Goal: Task Accomplishment & Management: Use online tool/utility

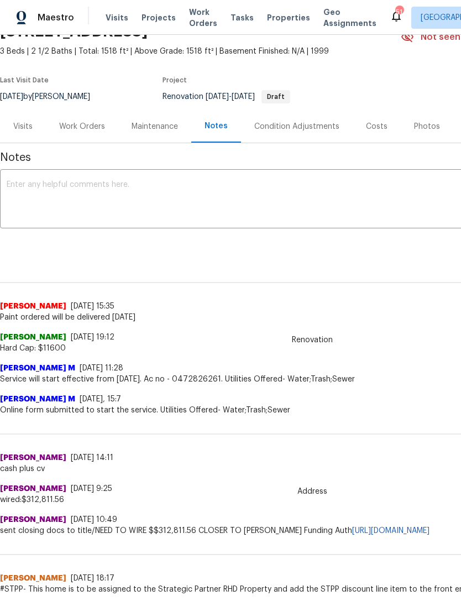
scroll to position [61, 0]
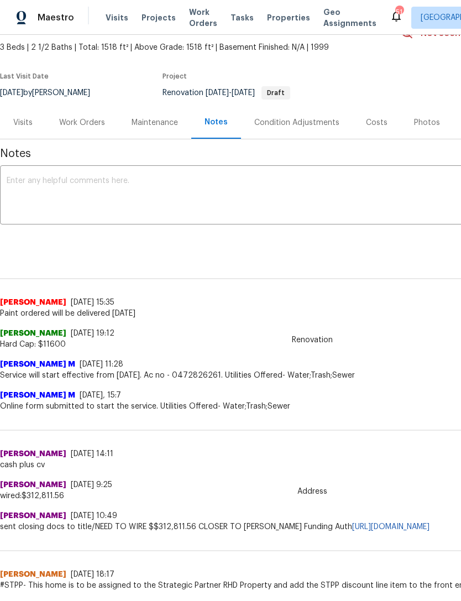
click at [92, 116] on div "Work Orders" at bounding box center [82, 122] width 72 height 33
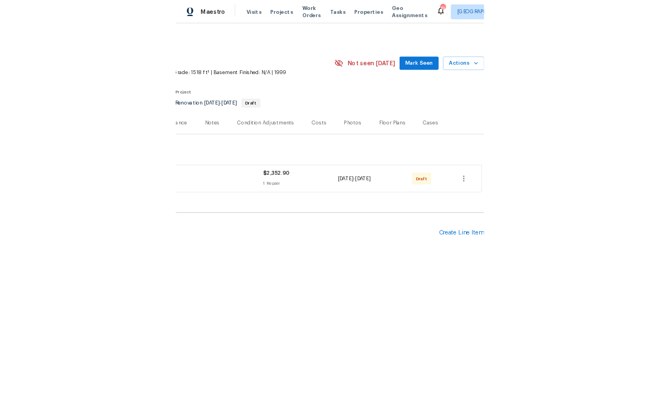
scroll to position [0, 164]
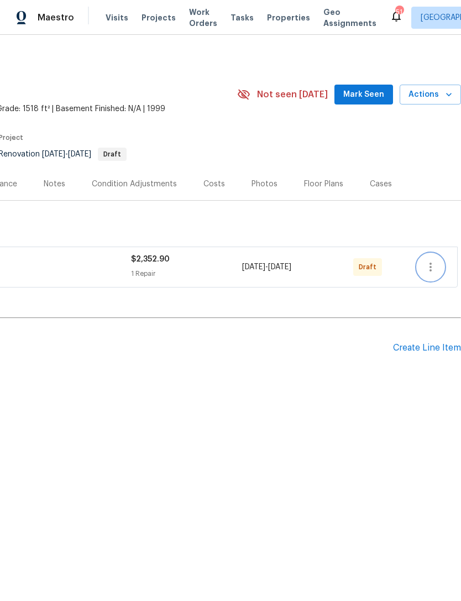
click at [431, 272] on icon "button" at bounding box center [431, 267] width 2 height 9
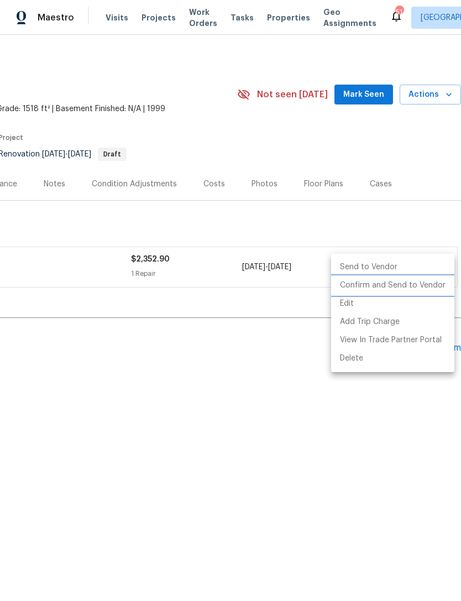
click at [421, 285] on li "Confirm and Send to Vendor" at bounding box center [392, 286] width 123 height 18
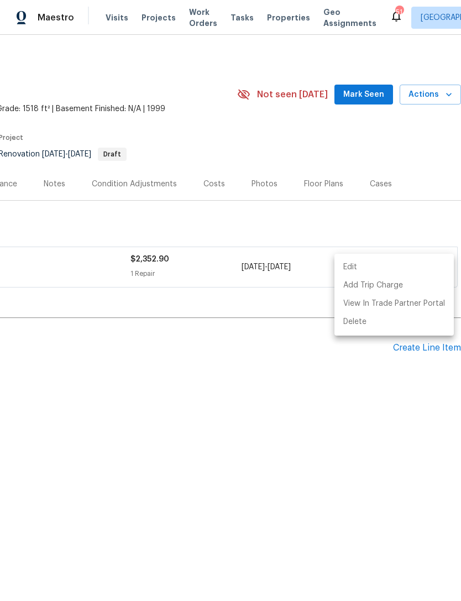
click at [314, 436] on div at bounding box center [230, 300] width 461 height 601
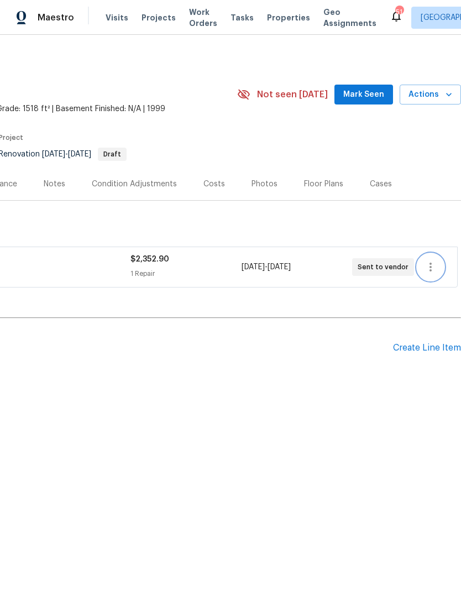
scroll to position [0, 0]
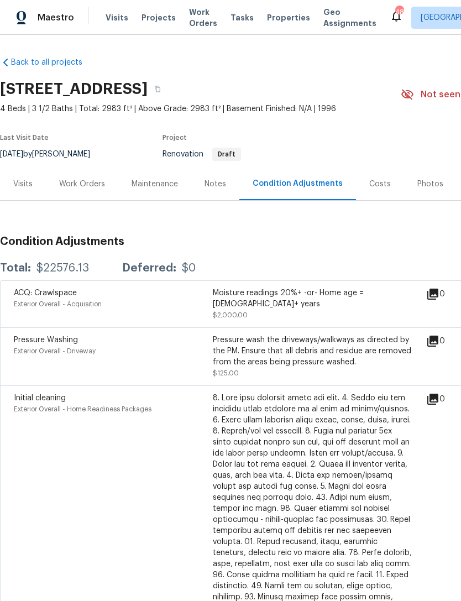
click at [82, 184] on div "Work Orders" at bounding box center [82, 184] width 46 height 11
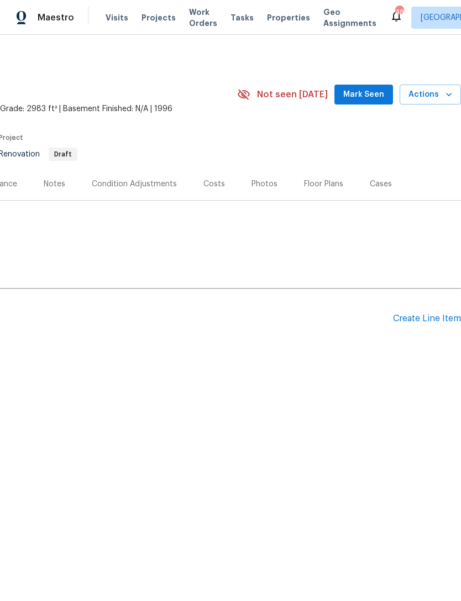
scroll to position [0, 164]
click at [434, 319] on div "Create Line Item" at bounding box center [427, 319] width 68 height 11
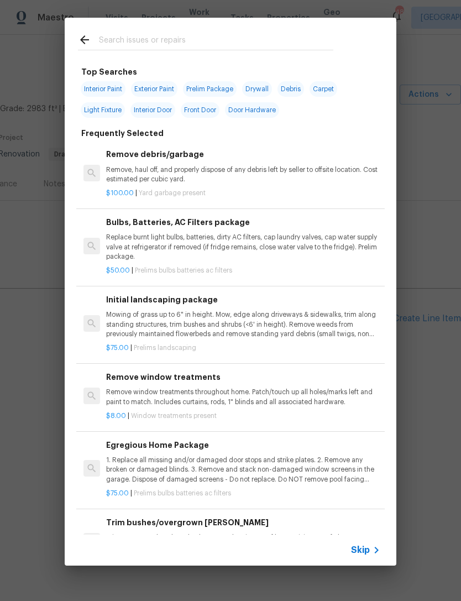
click at [180, 33] on input "text" at bounding box center [216, 41] width 234 height 17
type input "Interior pa"
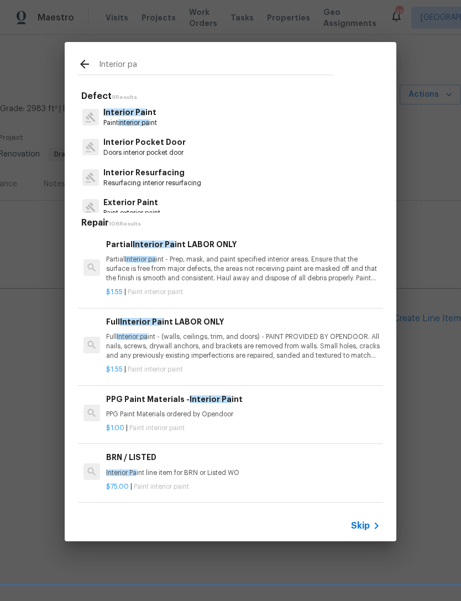
click at [157, 118] on p "Interior Pa int" at bounding box center [130, 113] width 54 height 12
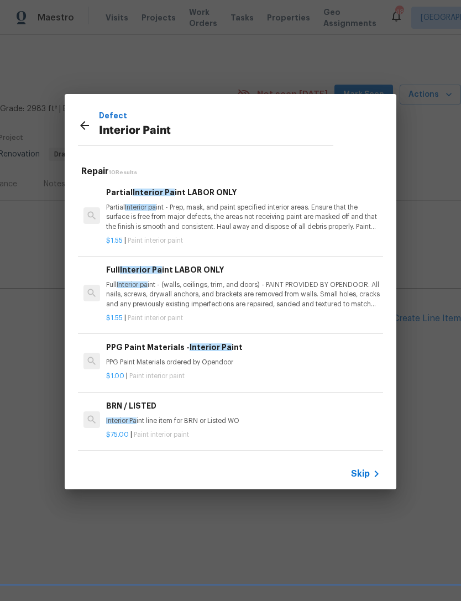
click at [225, 280] on p "Full Interior pa int - (walls, ceilings, trim, and doors) - PAINT PROVIDED BY O…" at bounding box center [243, 294] width 274 height 28
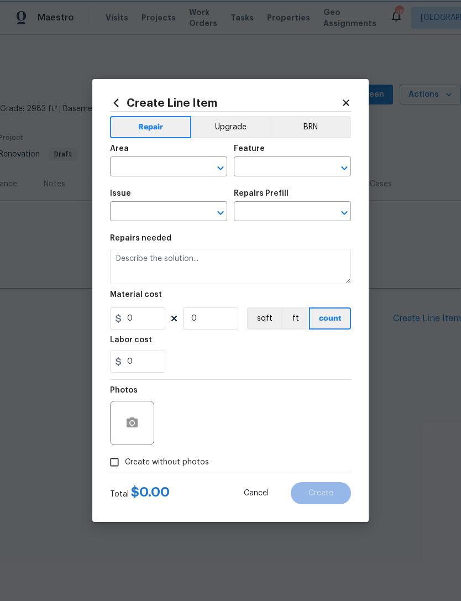
type input "Overall Paint"
type input "Interior Paint"
type input "Full Interior Paint LABOR ONLY $1.55"
type textarea "Full Interior paint - (walls, ceilings, trim, and doors) - PAINT PROVIDED BY OP…"
type input "1.55"
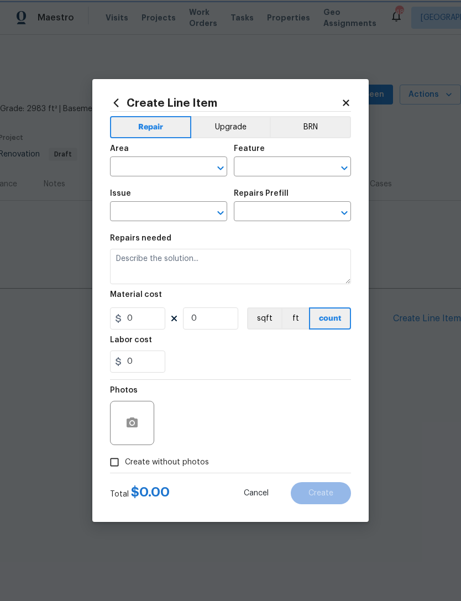
type input "1"
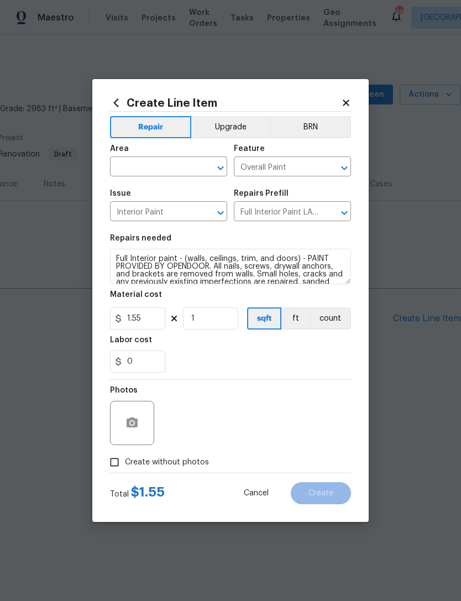
click at [155, 164] on input "text" at bounding box center [153, 167] width 86 height 17
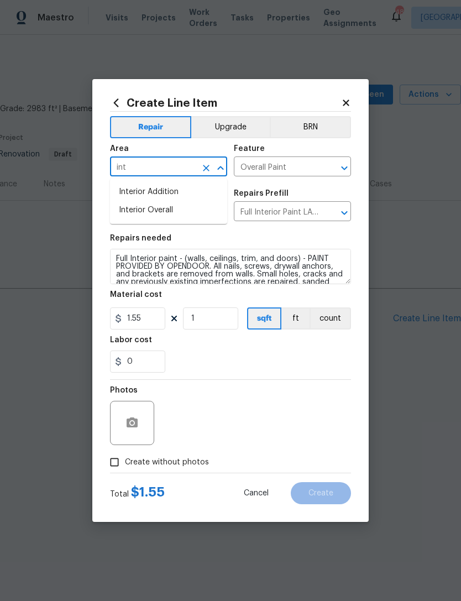
click at [188, 208] on li "Interior Overall" at bounding box center [168, 210] width 117 height 18
type input "Interior Overall"
click at [213, 322] on input "1" at bounding box center [210, 318] width 55 height 22
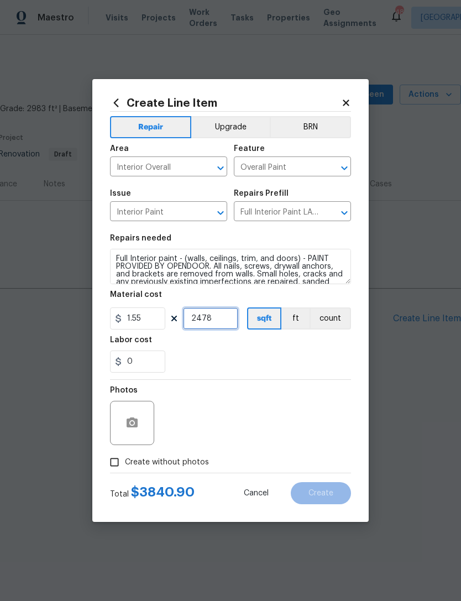
type input "2478"
click at [296, 366] on div "0" at bounding box center [230, 362] width 241 height 22
click at [113, 468] on input "Create without photos" at bounding box center [114, 462] width 21 height 21
checkbox input "true"
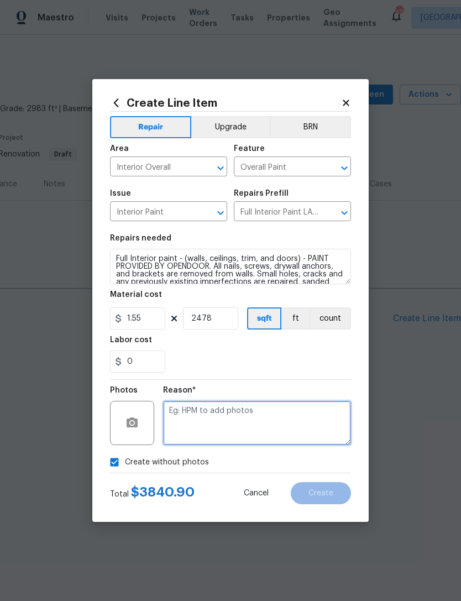
click at [267, 430] on textarea at bounding box center [257, 423] width 188 height 44
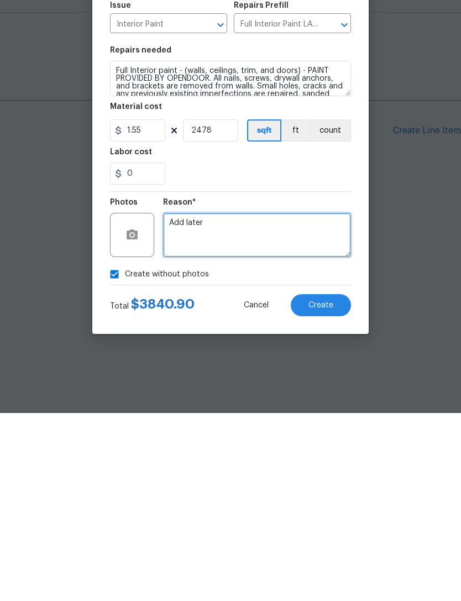
type textarea "Add later"
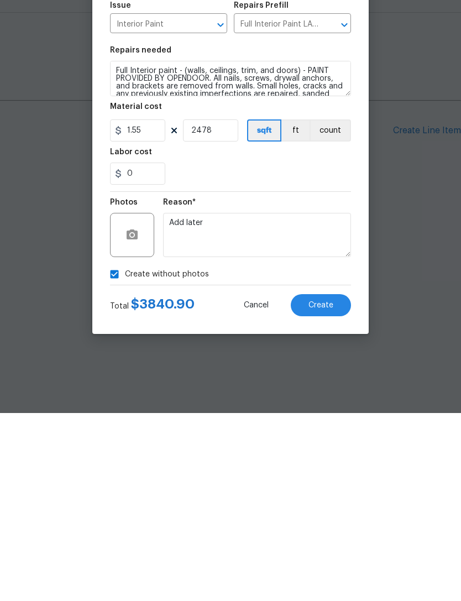
click at [334, 482] on button "Create" at bounding box center [321, 493] width 60 height 22
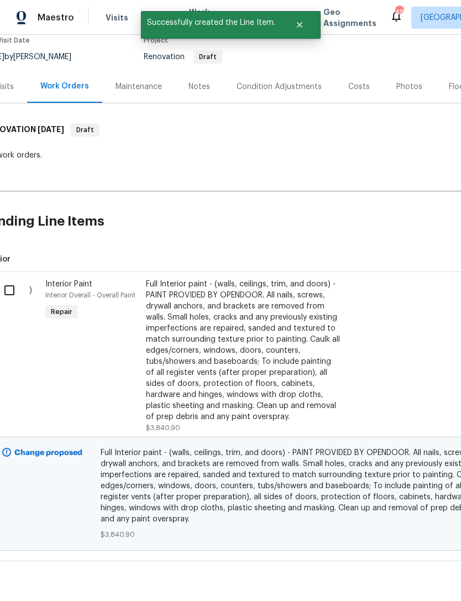
scroll to position [97, 20]
click at [13, 291] on input "checkbox" at bounding box center [12, 290] width 32 height 23
checkbox input "true"
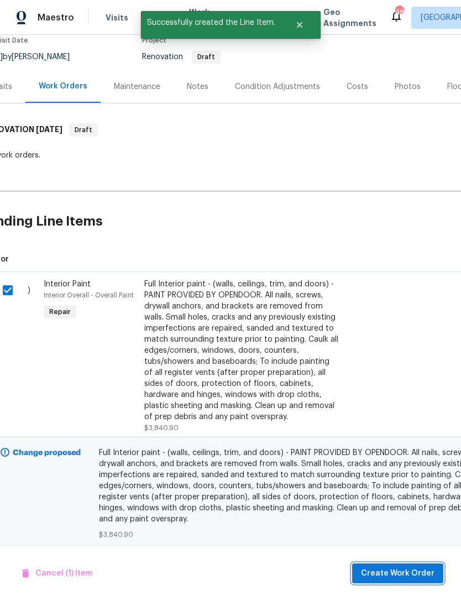
click at [423, 572] on span "Create Work Order" at bounding box center [398, 574] width 74 height 14
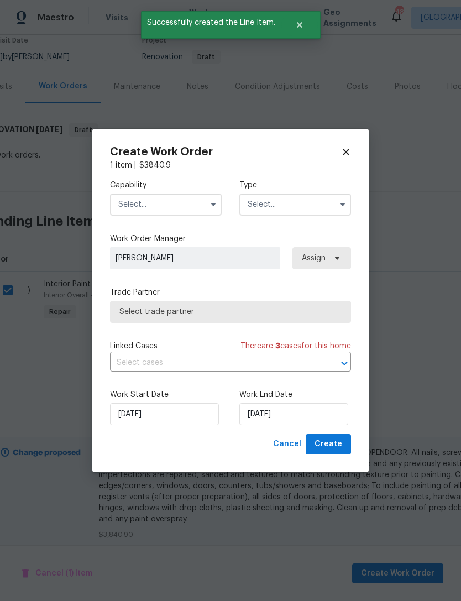
click at [148, 206] on input "text" at bounding box center [166, 205] width 112 height 22
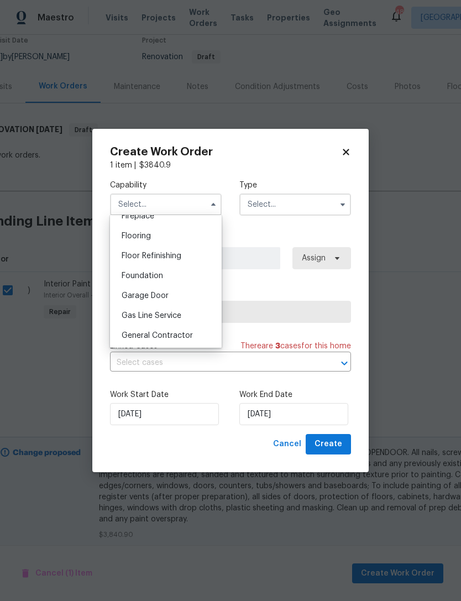
scroll to position [432, 0]
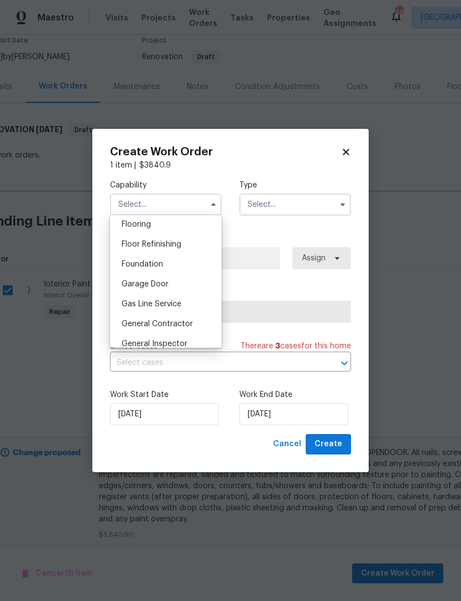
click at [174, 329] on div "General Contractor" at bounding box center [166, 324] width 106 height 20
type input "General Contractor"
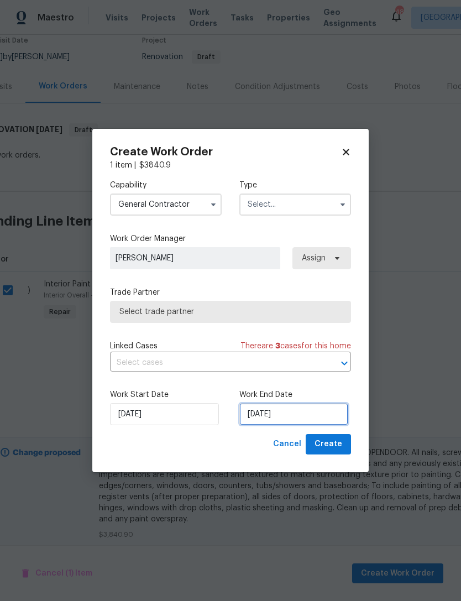
click at [264, 415] on input "[DATE]" at bounding box center [293, 414] width 109 height 22
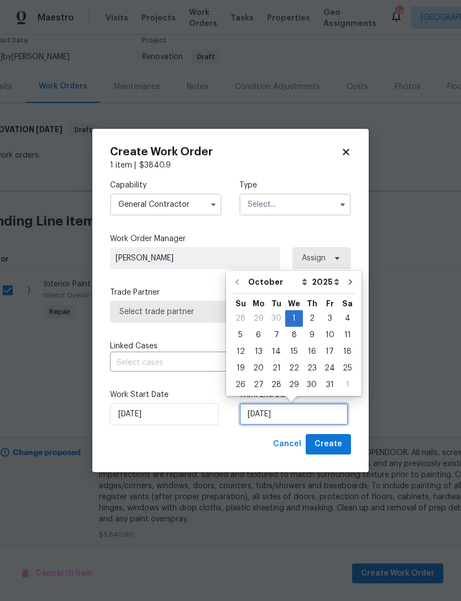
scroll to position [20, 0]
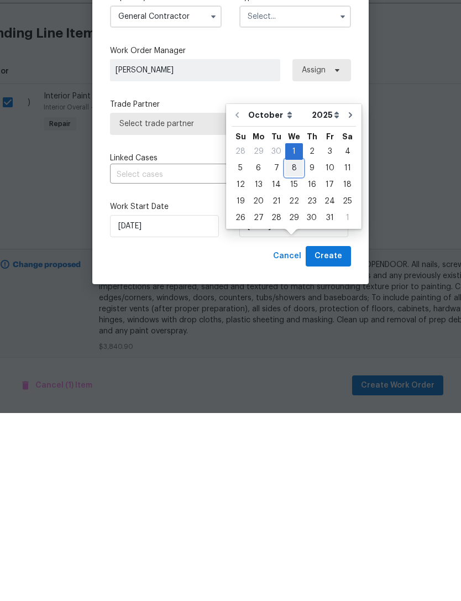
click at [295, 348] on div "8" at bounding box center [294, 355] width 18 height 15
type input "10/8/2025"
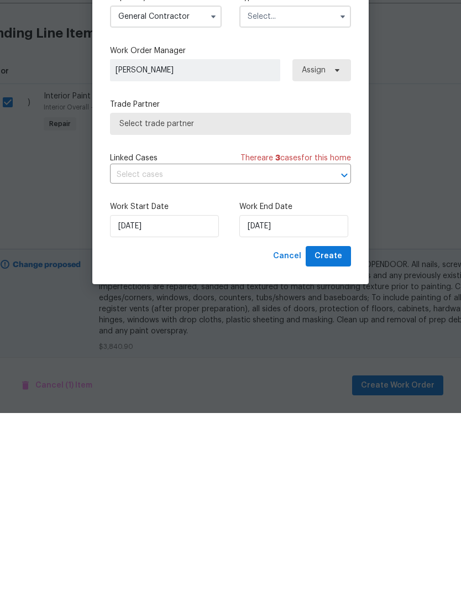
scroll to position [35, 0]
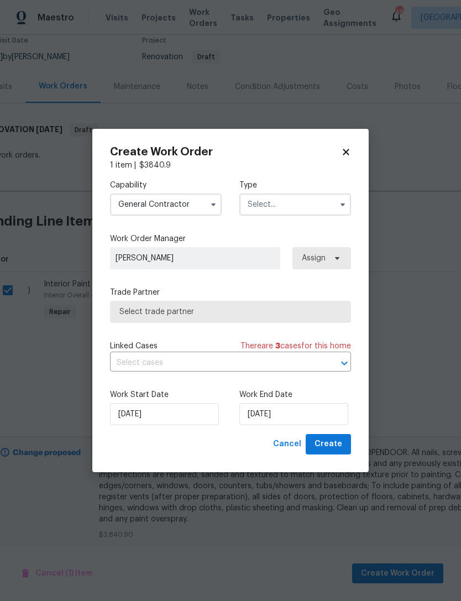
click at [213, 304] on span "Select trade partner" at bounding box center [230, 312] width 241 height 22
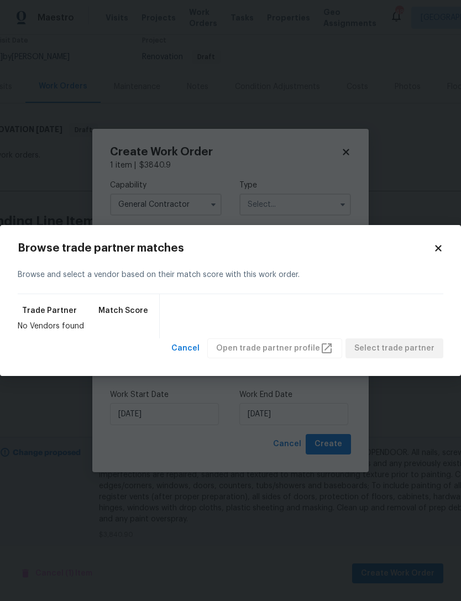
click at [436, 256] on div "Browse trade partner matches Browse and select a vendor based on their match sc…" at bounding box center [231, 301] width 426 height 116
click at [443, 234] on div "Browse trade partner matches Browse and select a vendor based on their match sc…" at bounding box center [230, 301] width 461 height 152
click at [434, 249] on icon at bounding box center [439, 248] width 10 height 10
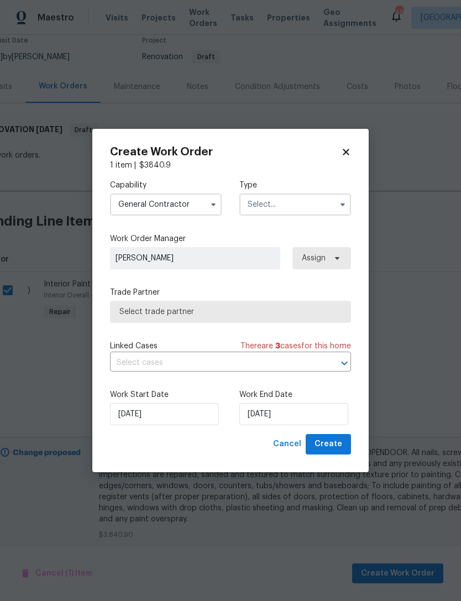
click at [302, 213] on input "text" at bounding box center [295, 205] width 112 height 22
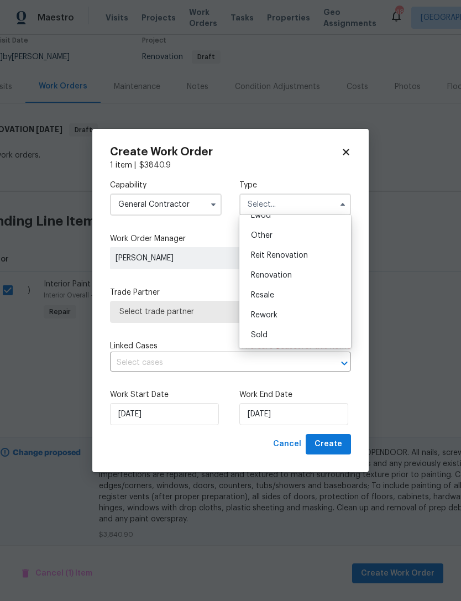
scroll to position [132, 0]
click at [295, 279] on div "Renovation" at bounding box center [295, 275] width 106 height 20
type input "Renovation"
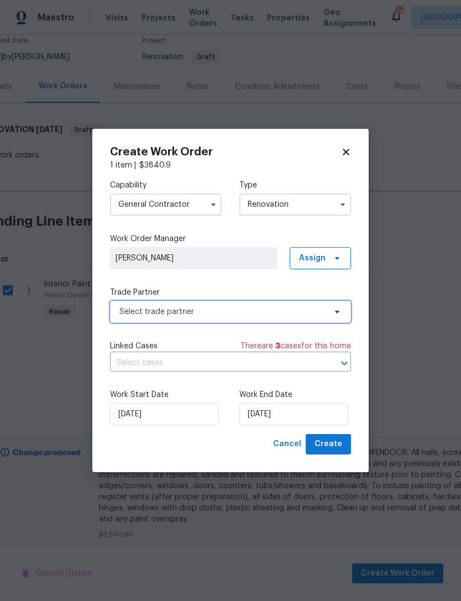
click at [211, 304] on span "Select trade partner" at bounding box center [230, 312] width 241 height 22
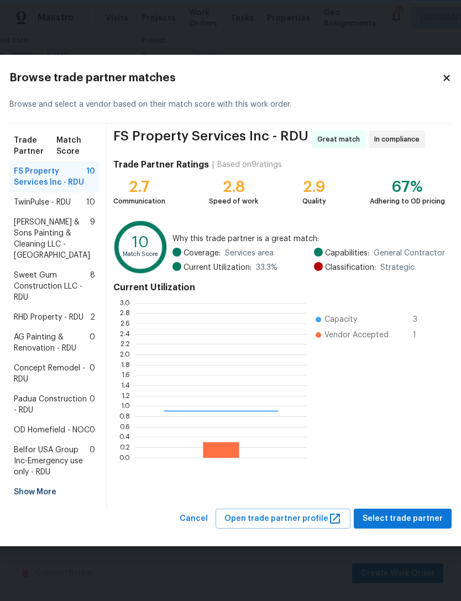
scroll to position [155, 171]
click at [54, 273] on span "Sweet Gum Construction LLC - RDU" at bounding box center [52, 286] width 76 height 33
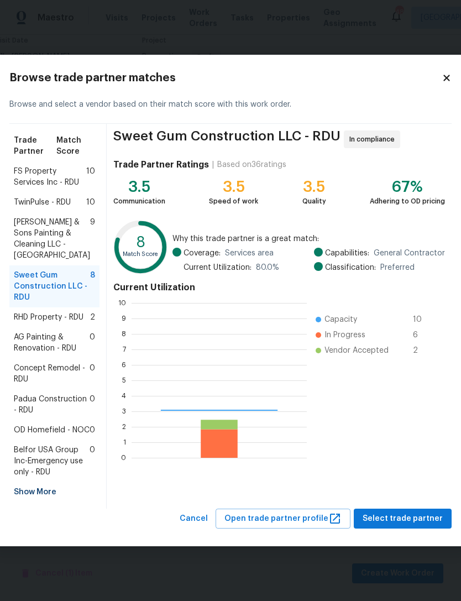
scroll to position [155, 175]
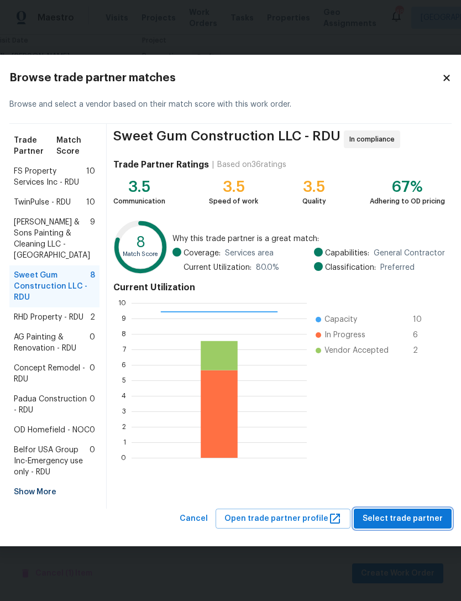
click at [405, 526] on span "Select trade partner" at bounding box center [403, 519] width 80 height 14
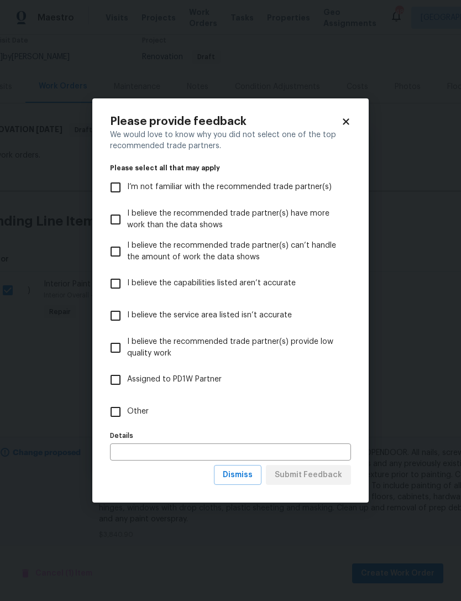
click at [136, 413] on span "Other" at bounding box center [138, 412] width 22 height 12
click at [127, 413] on input "Other" at bounding box center [115, 411] width 23 height 23
checkbox input "true"
click at [333, 477] on span "Submit Feedback" at bounding box center [308, 475] width 67 height 14
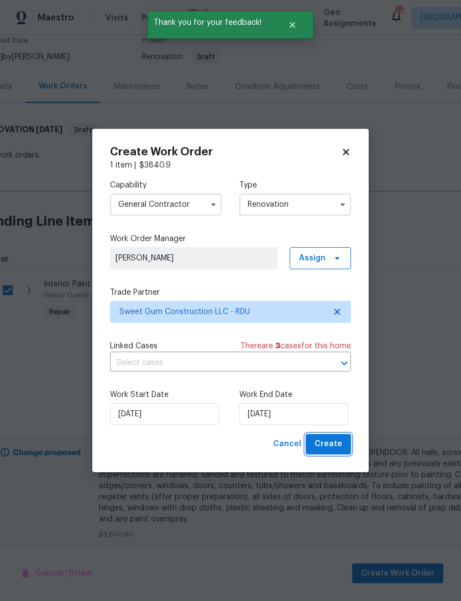
click at [343, 442] on button "Create" at bounding box center [328, 444] width 45 height 20
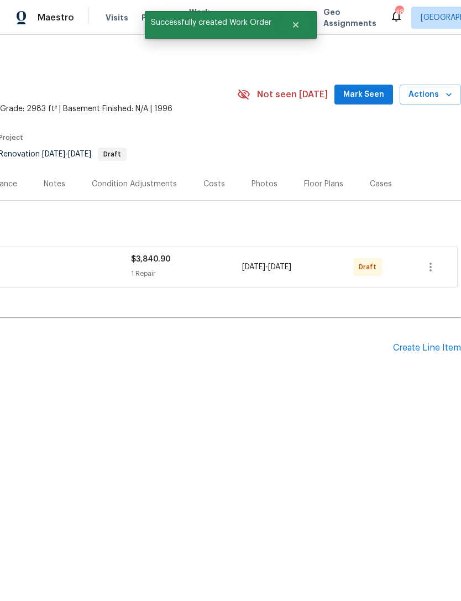
scroll to position [0, 164]
click at [432, 265] on icon "button" at bounding box center [430, 266] width 13 height 13
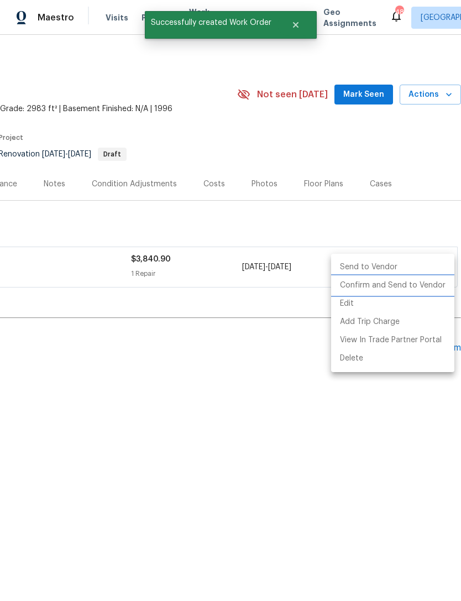
click at [422, 285] on li "Confirm and Send to Vendor" at bounding box center [392, 286] width 123 height 18
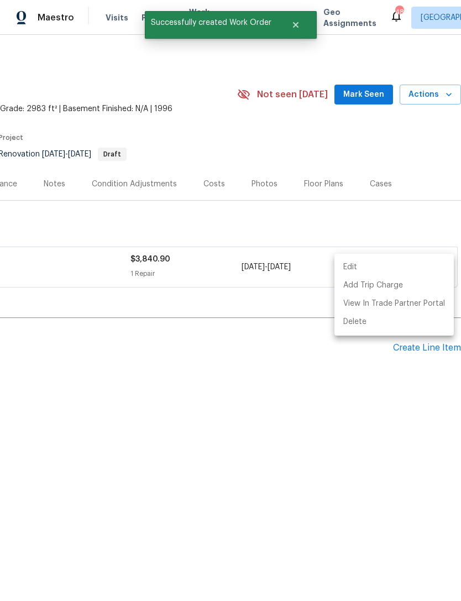
click at [308, 446] on div at bounding box center [230, 300] width 461 height 601
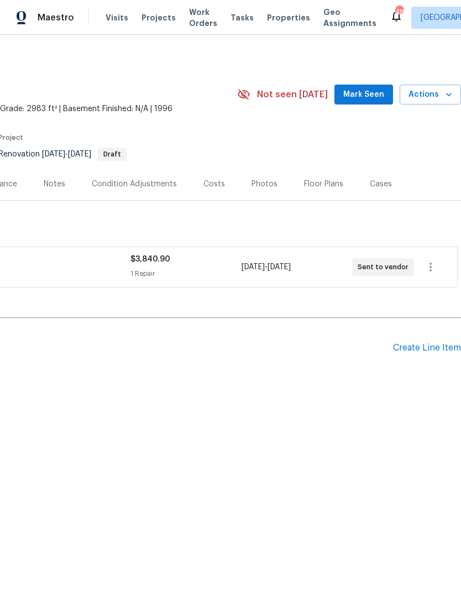
click at [430, 348] on div "Create Line Item" at bounding box center [427, 348] width 68 height 11
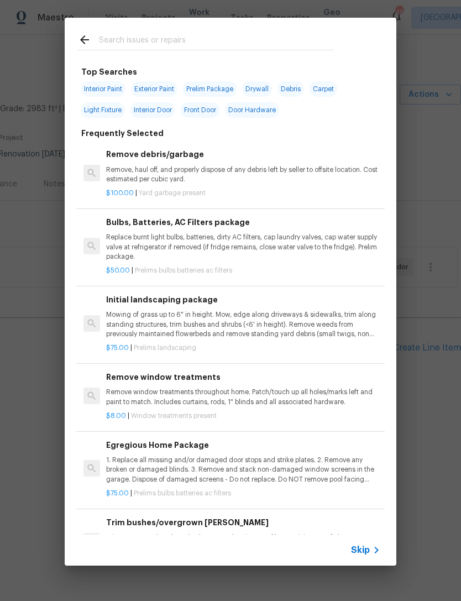
click at [199, 44] on input "text" at bounding box center [216, 41] width 234 height 17
type input "Debr"
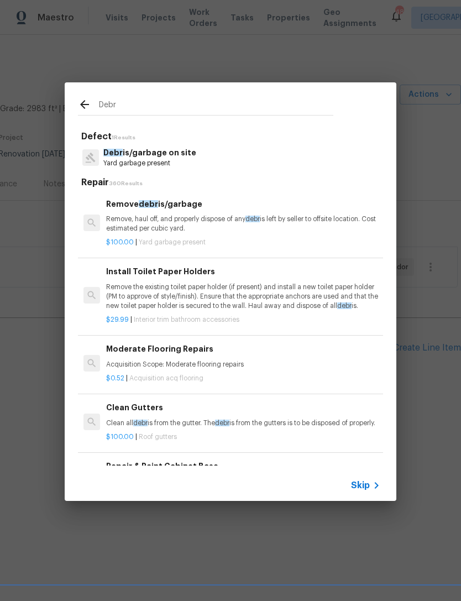
click at [185, 159] on p "Yard garbage present" at bounding box center [149, 163] width 93 height 9
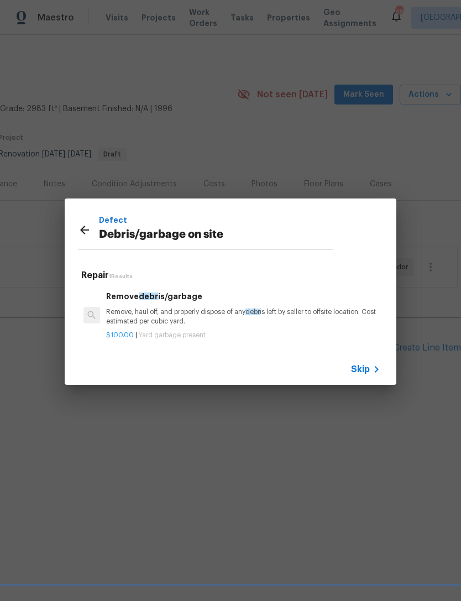
click at [205, 315] on p "Remove, haul off, and properly dispose of any debr is left by seller to offsite…" at bounding box center [243, 316] width 274 height 19
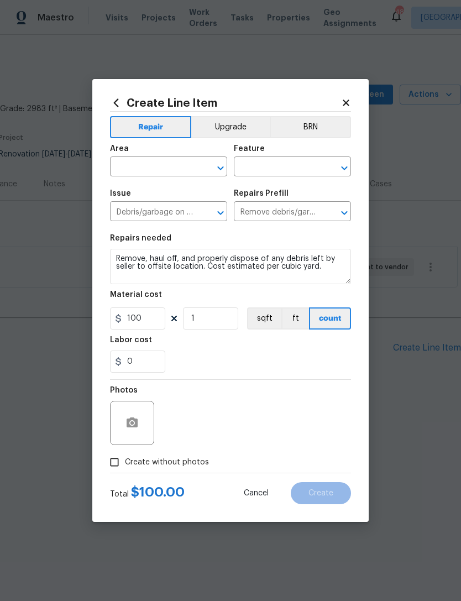
click at [156, 165] on input "text" at bounding box center [153, 167] width 86 height 17
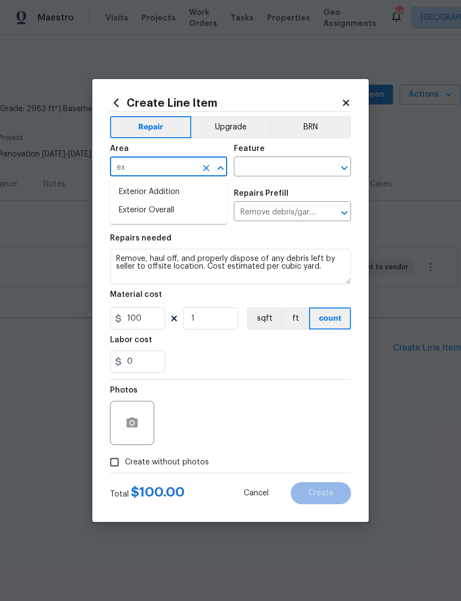
click at [178, 213] on li "Exterior Overall" at bounding box center [168, 210] width 117 height 18
type input "Exterior Overall"
click at [288, 166] on input "text" at bounding box center [277, 167] width 86 height 17
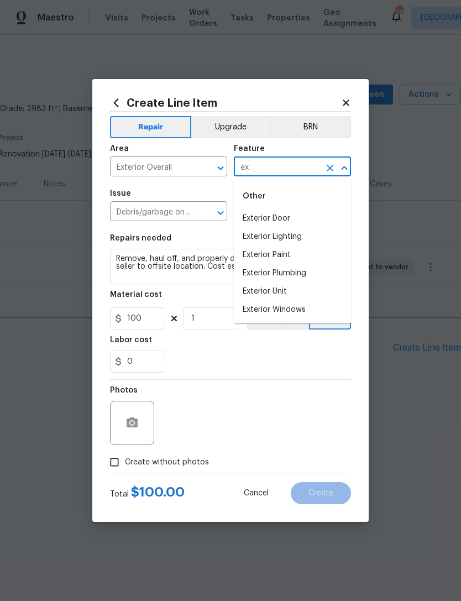
type input "e"
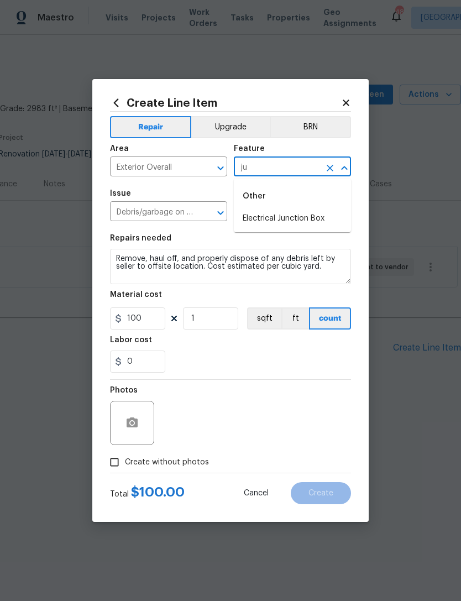
type input "j"
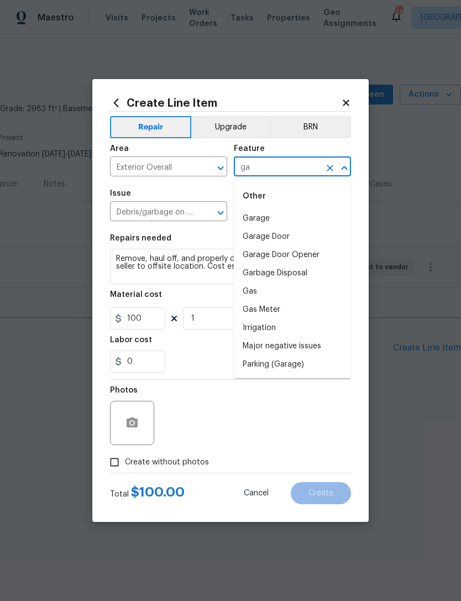
type input "g"
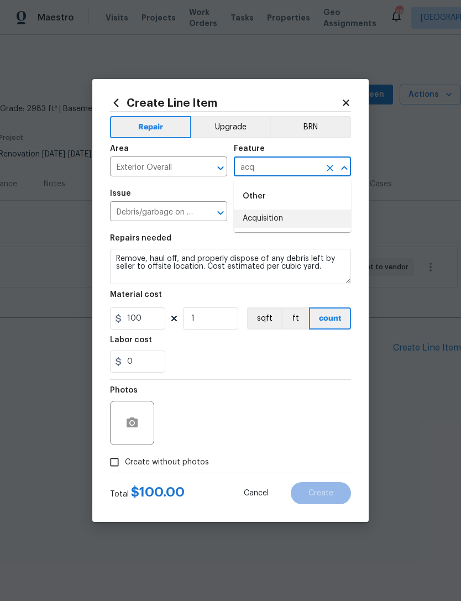
click at [293, 218] on li "Acquisition" at bounding box center [292, 219] width 117 height 18
type input "Acquisition"
click at [153, 324] on input "100" at bounding box center [137, 318] width 55 height 22
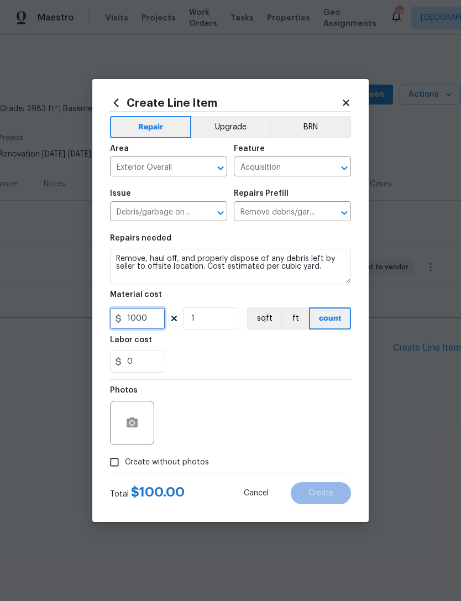
type input "1000"
click at [303, 365] on div "0" at bounding box center [230, 362] width 241 height 22
click at [170, 471] on label "Create without photos" at bounding box center [156, 462] width 105 height 21
click at [125, 471] on input "Create without photos" at bounding box center [114, 462] width 21 height 21
checkbox input "true"
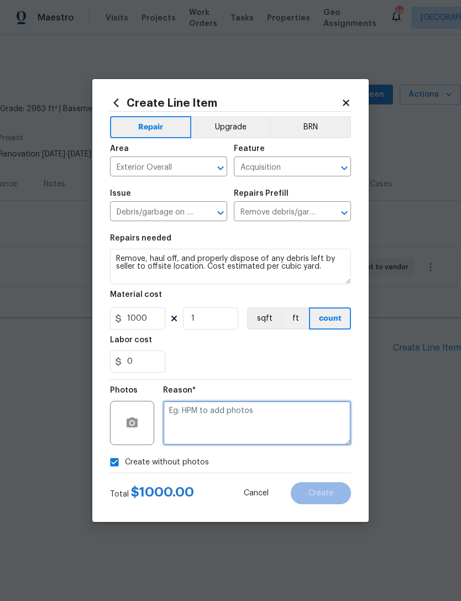
click at [306, 424] on textarea at bounding box center [257, 423] width 188 height 44
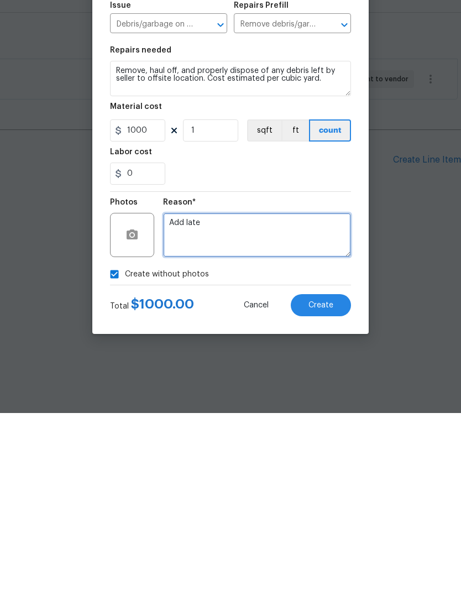
type textarea "Add later"
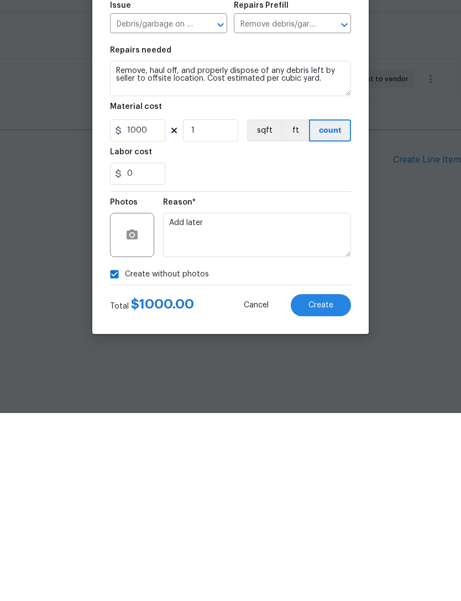
click at [254, 482] on button "Cancel" at bounding box center [256, 493] width 60 height 22
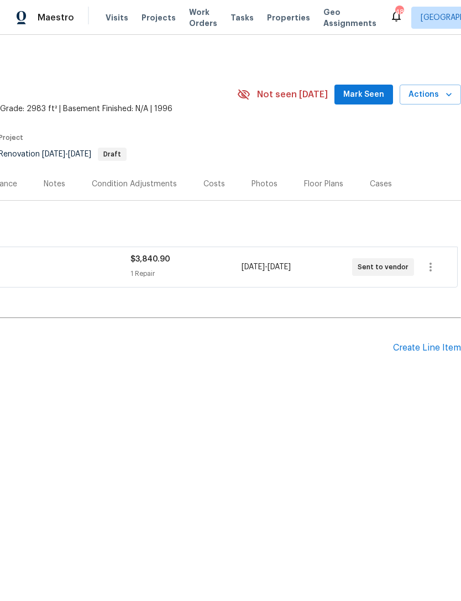
click at [437, 346] on div "Create Line Item" at bounding box center [427, 348] width 68 height 11
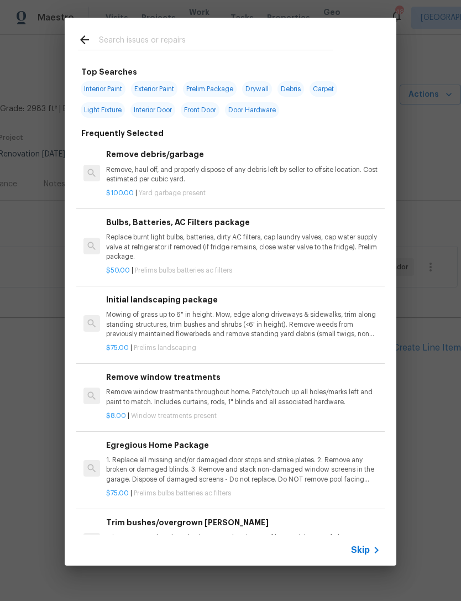
click at [213, 39] on input "text" at bounding box center [216, 41] width 234 height 17
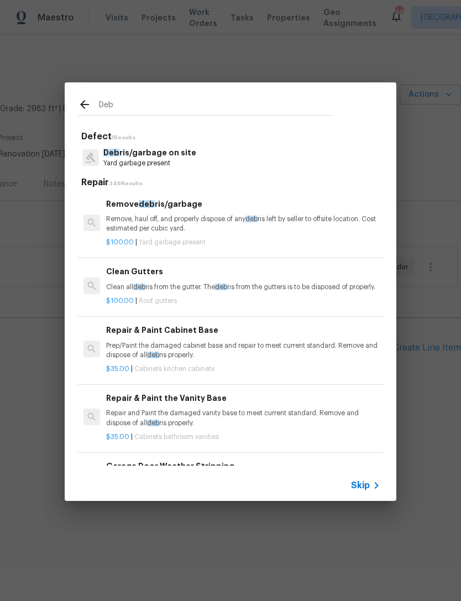
type input "Deb"
click at [197, 159] on div "Deb ris/garbage on site Yard garbage present" at bounding box center [230, 158] width 305 height 30
click at [176, 168] on p "Yard garbage present" at bounding box center [149, 163] width 93 height 9
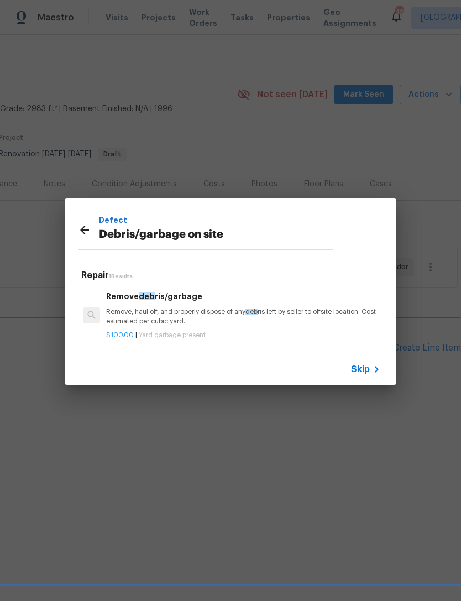
click at [180, 317] on p "Remove, haul off, and properly dispose of any deb ris left by seller to offsite…" at bounding box center [243, 316] width 274 height 19
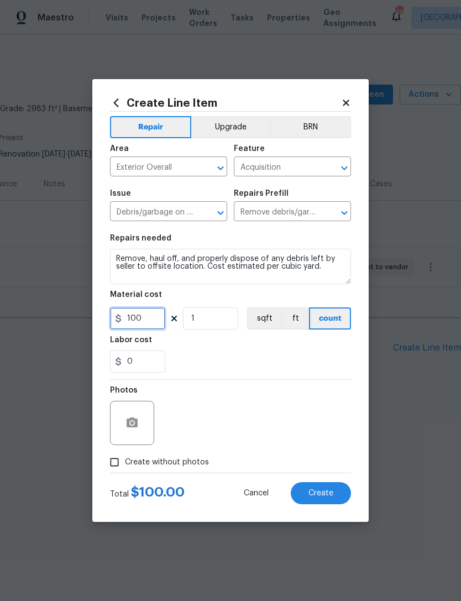
click at [148, 321] on input "100" at bounding box center [137, 318] width 55 height 22
type input "1500"
click at [285, 361] on div "0" at bounding box center [230, 362] width 241 height 22
click at [113, 466] on input "Create without photos" at bounding box center [114, 462] width 21 height 21
checkbox input "true"
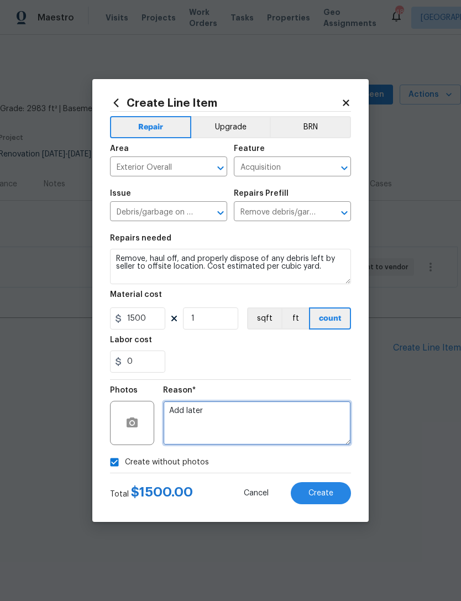
click at [273, 426] on textarea "Add later" at bounding box center [257, 423] width 188 height 44
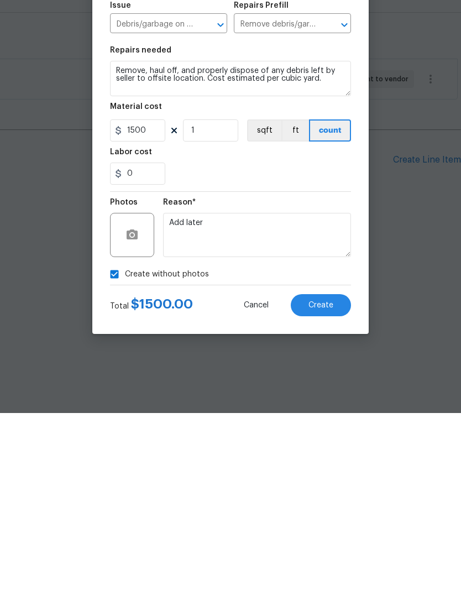
click at [331, 482] on button "Create" at bounding box center [321, 493] width 60 height 22
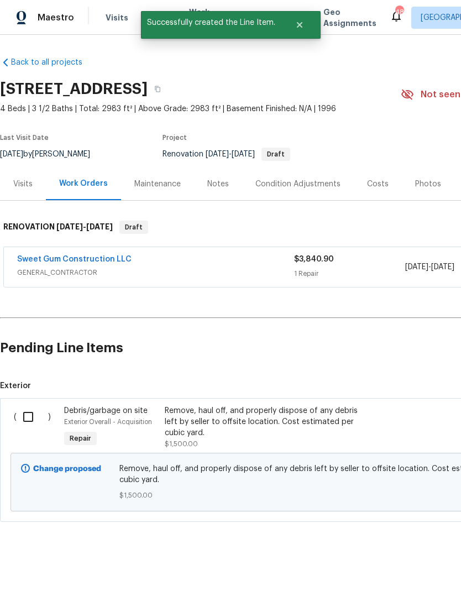
scroll to position [0, 0]
click at [30, 420] on input "checkbox" at bounding box center [33, 416] width 32 height 23
checkbox input "true"
click at [424, 572] on span "Create Work Order" at bounding box center [398, 574] width 74 height 14
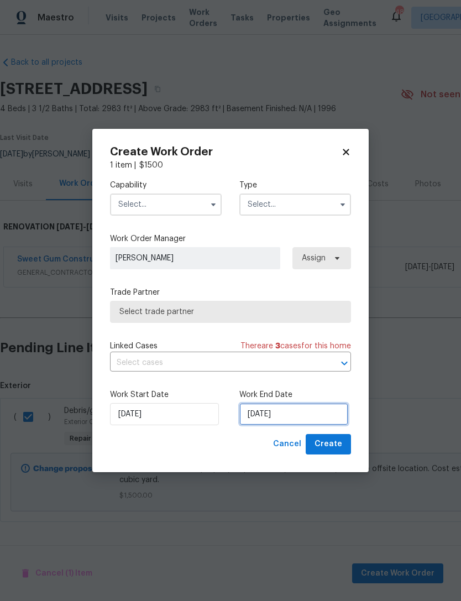
click at [298, 415] on input "[DATE]" at bounding box center [293, 414] width 109 height 22
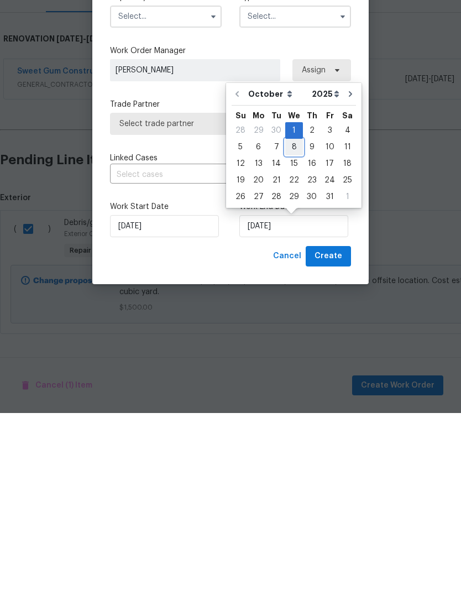
click at [297, 327] on div "8" at bounding box center [294, 334] width 18 height 15
type input "10/8/2025"
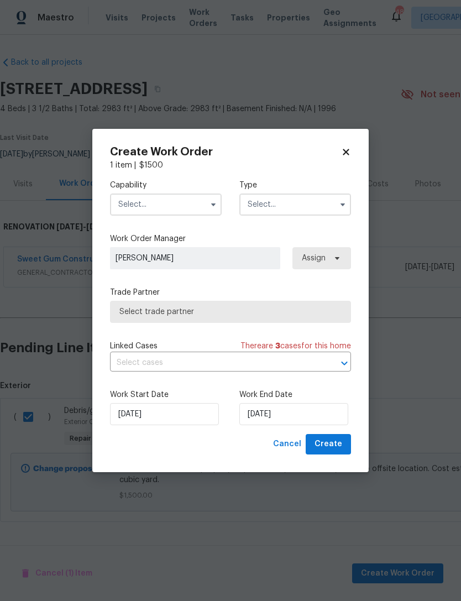
click at [182, 205] on input "text" at bounding box center [166, 205] width 112 height 22
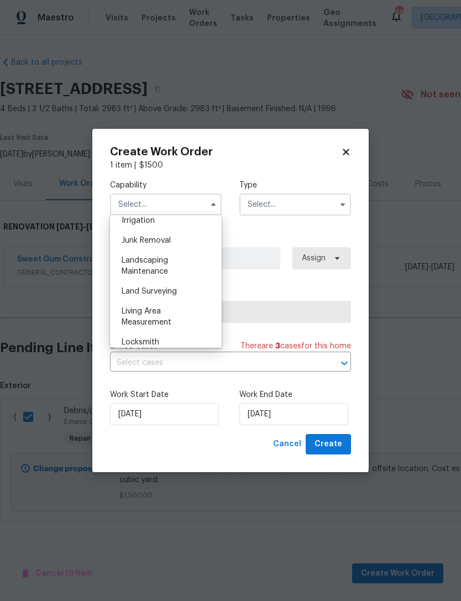
scroll to position [684, 0]
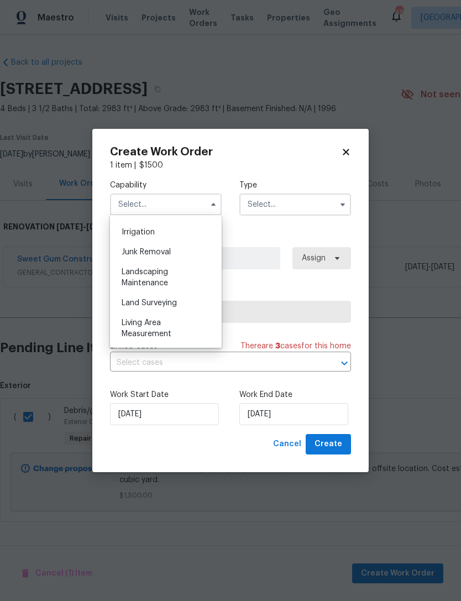
click at [166, 253] on span "Junk Removal" at bounding box center [146, 252] width 49 height 8
type input "Junk Removal"
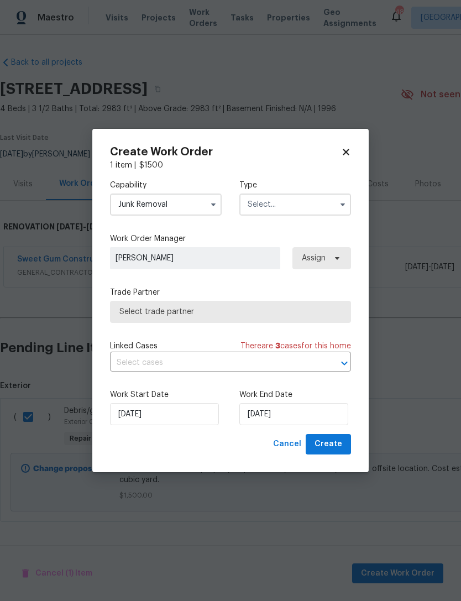
click at [280, 199] on input "text" at bounding box center [295, 205] width 112 height 22
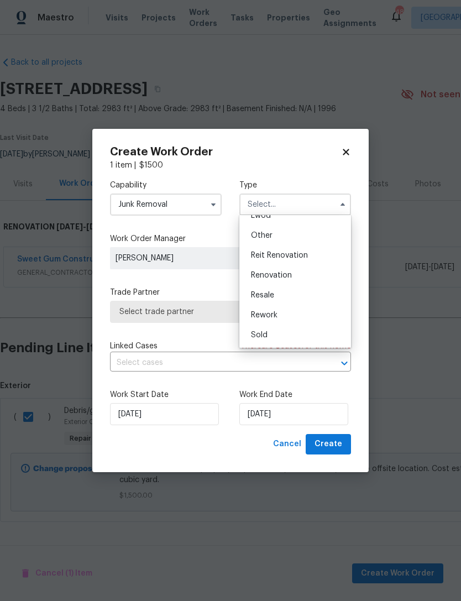
scroll to position [132, 0]
click at [296, 278] on div "Renovation" at bounding box center [295, 275] width 106 height 20
type input "Renovation"
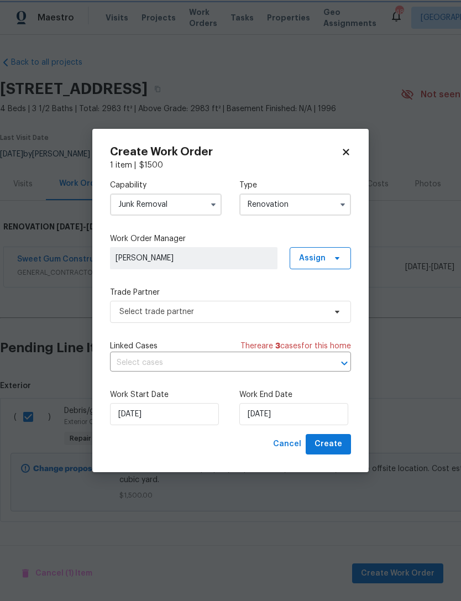
scroll to position [0, 0]
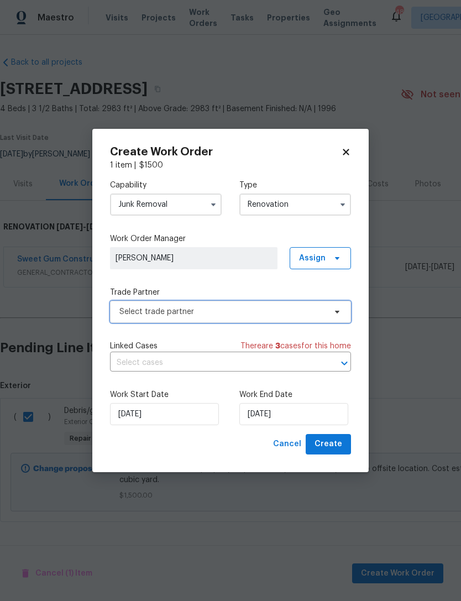
click at [283, 310] on span "Select trade partner" at bounding box center [222, 311] width 206 height 11
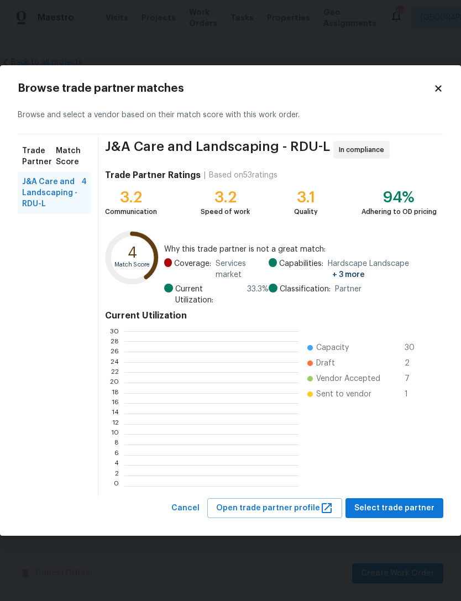
scroll to position [155, 174]
click at [436, 86] on icon at bounding box center [438, 88] width 6 height 6
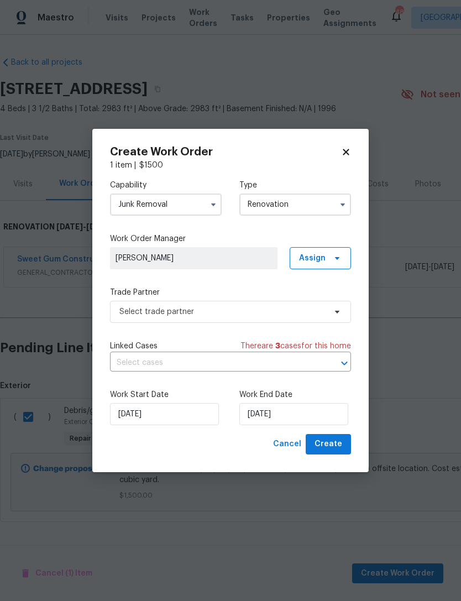
click at [178, 205] on input "Junk Removal" at bounding box center [166, 205] width 112 height 22
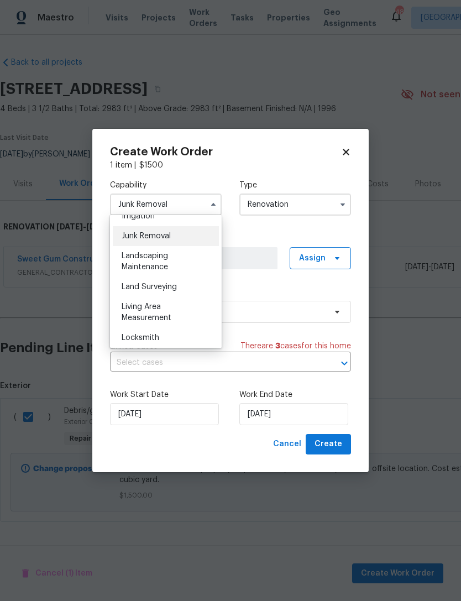
scroll to position [701, 0]
click at [170, 256] on div "Landscaping Maintenance" at bounding box center [166, 260] width 106 height 31
type input "Landscaping Maintenance"
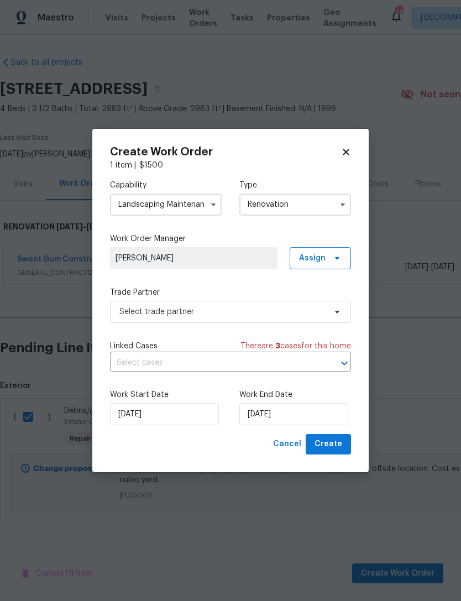
click at [204, 258] on span "[PERSON_NAME]" at bounding box center [194, 258] width 157 height 11
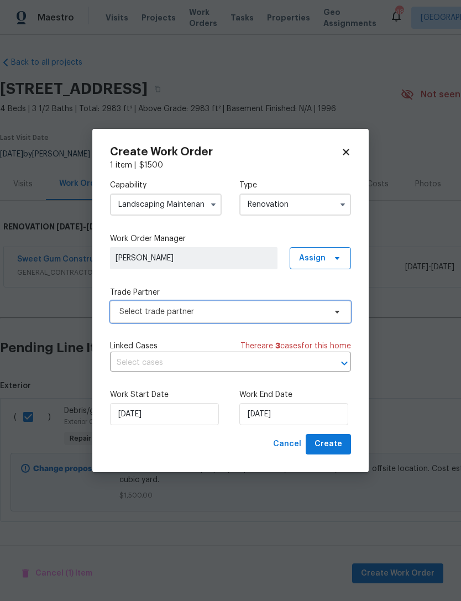
click at [226, 309] on span "Select trade partner" at bounding box center [222, 311] width 206 height 11
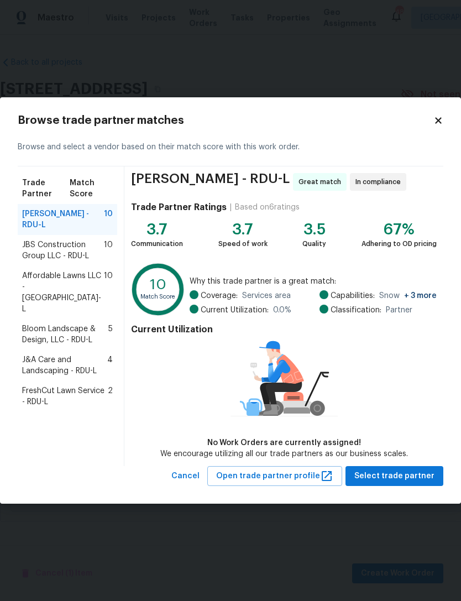
click at [35, 324] on span "Bloom Landscape & Design, LLC - RDU-L" at bounding box center [65, 335] width 86 height 22
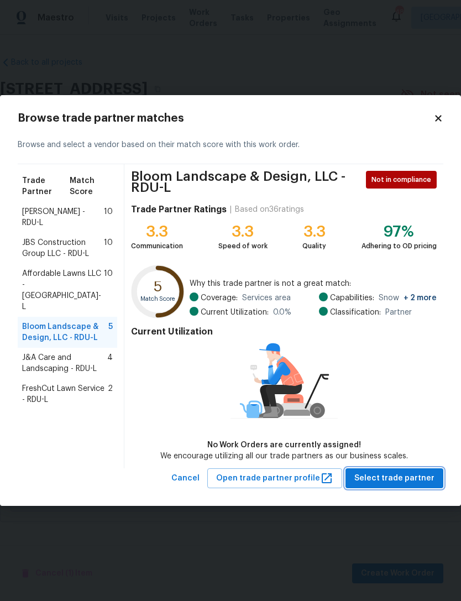
click at [418, 479] on span "Select trade partner" at bounding box center [395, 479] width 80 height 14
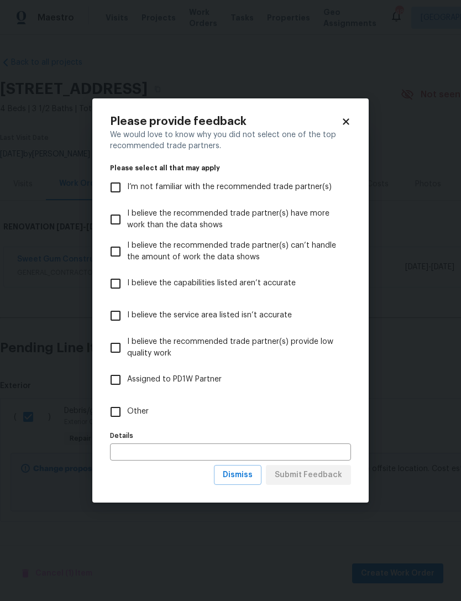
click at [113, 420] on input "Other" at bounding box center [115, 411] width 23 height 23
checkbox input "true"
click at [327, 479] on span "Submit Feedback" at bounding box center [308, 475] width 67 height 14
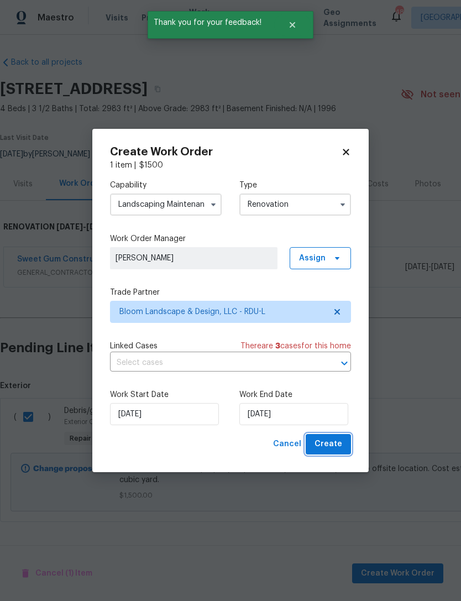
click at [339, 448] on span "Create" at bounding box center [329, 444] width 28 height 14
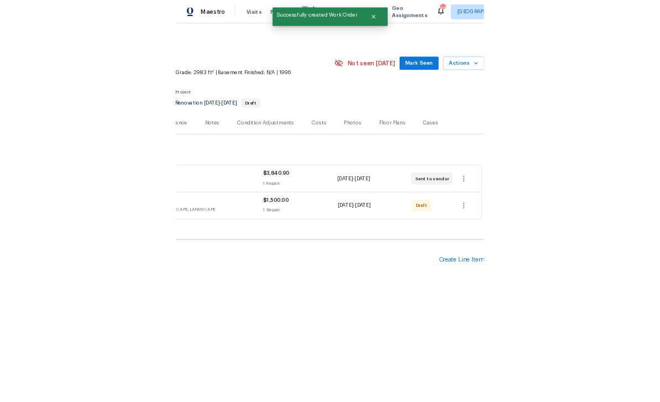
scroll to position [0, 164]
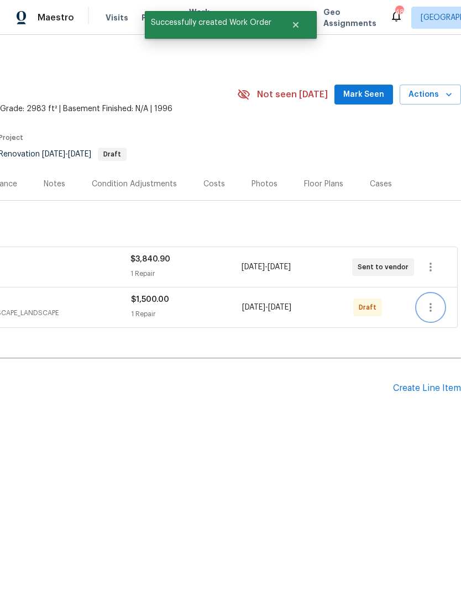
click at [432, 306] on icon "button" at bounding box center [430, 307] width 13 height 13
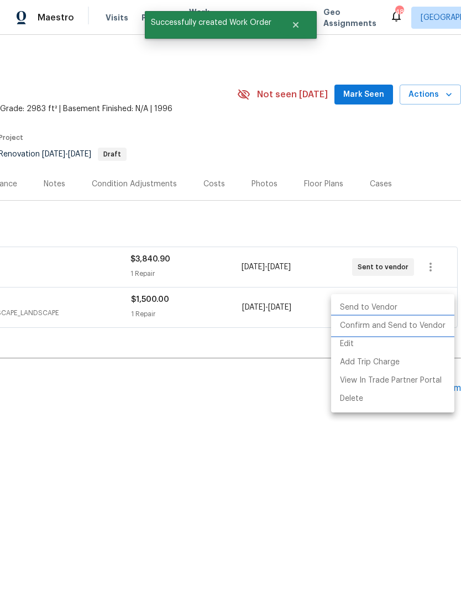
click at [409, 329] on li "Confirm and Send to Vendor" at bounding box center [392, 326] width 123 height 18
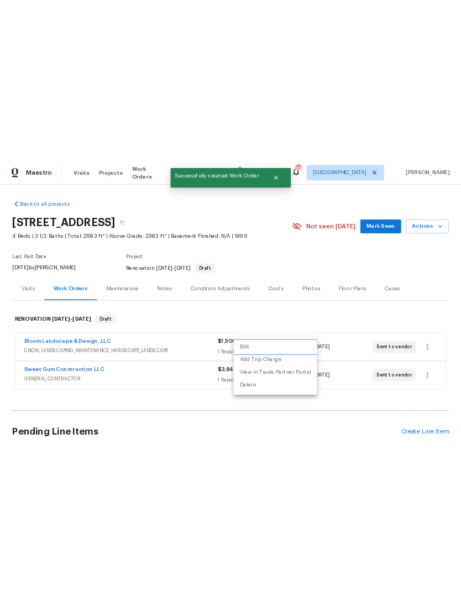
scroll to position [0, 0]
